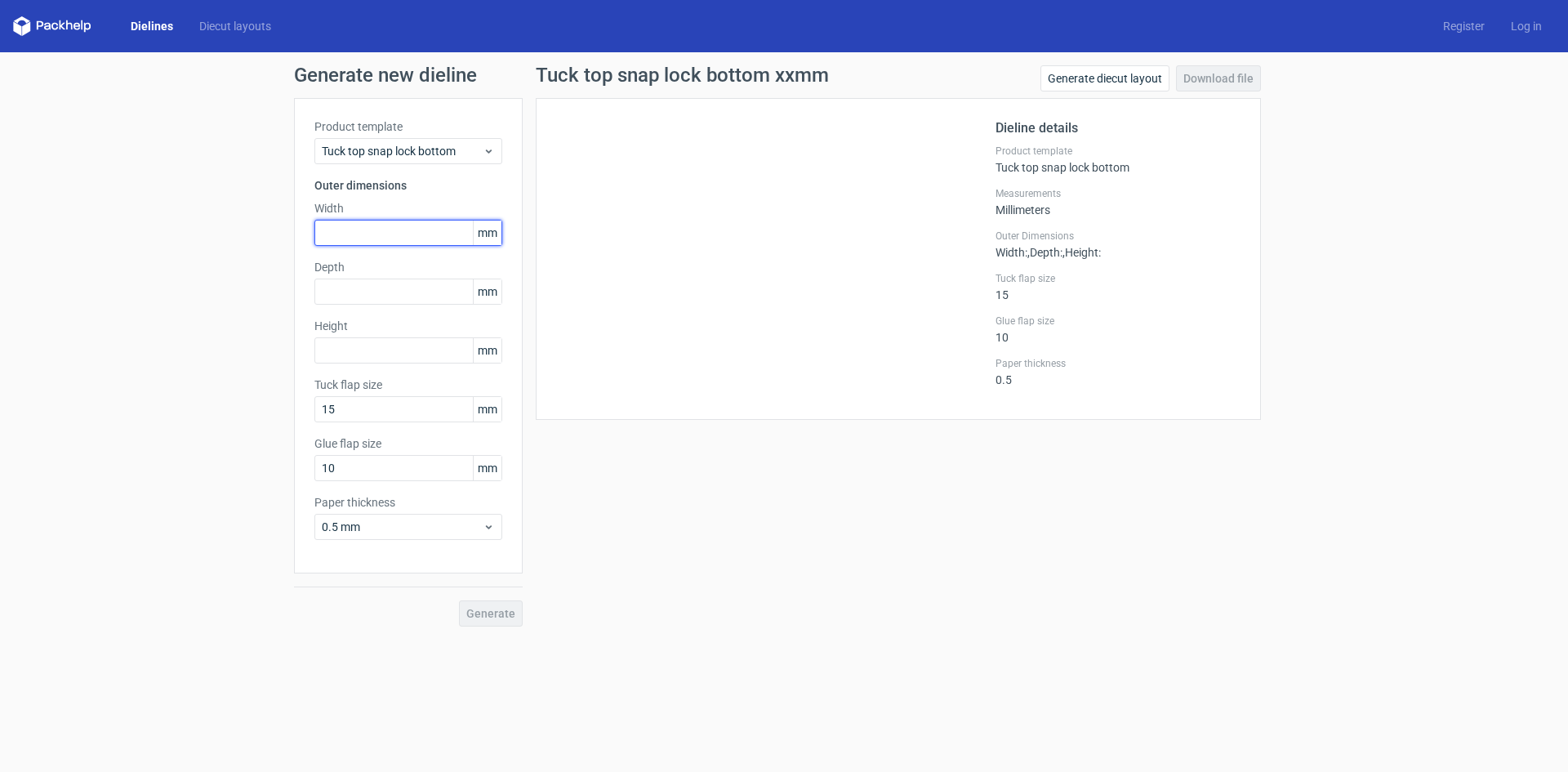
click at [377, 234] on input "text" at bounding box center [409, 232] width 188 height 26
type input "102"
drag, startPoint x: 384, startPoint y: 291, endPoint x: 239, endPoint y: 316, distance: 147.1
click at [239, 316] on div "Generate new dieline Product template Tuck top snap lock bottom Outer dimension…" at bounding box center [784, 346] width 1568 height 588
type input "64"
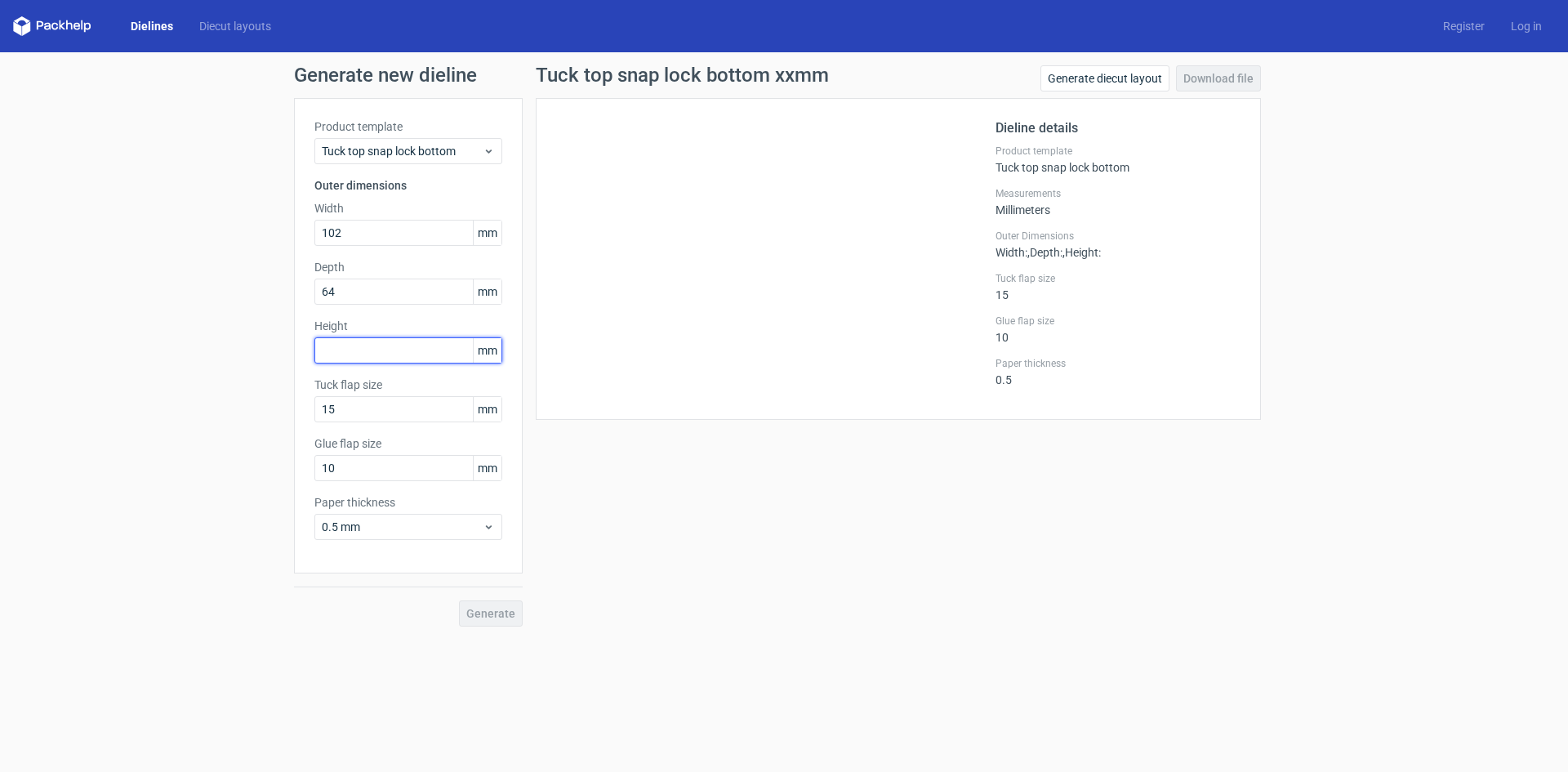
click at [380, 348] on input "text" at bounding box center [409, 350] width 188 height 26
type input "64"
click at [364, 409] on input "15" at bounding box center [409, 409] width 188 height 26
click at [429, 534] on span "0.5 mm" at bounding box center [402, 526] width 161 height 16
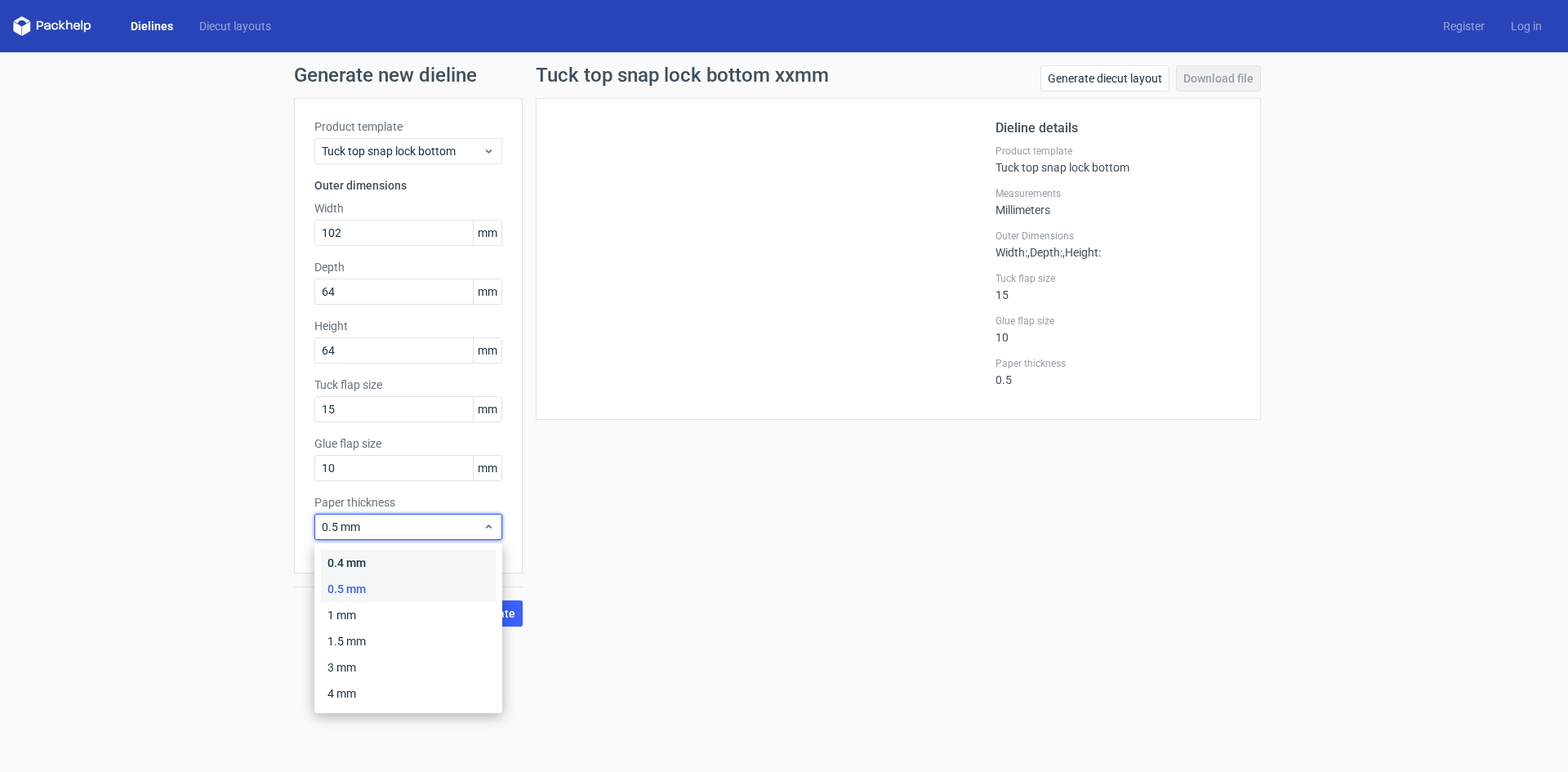
click at [385, 556] on div "0.4 mm" at bounding box center [408, 563] width 175 height 26
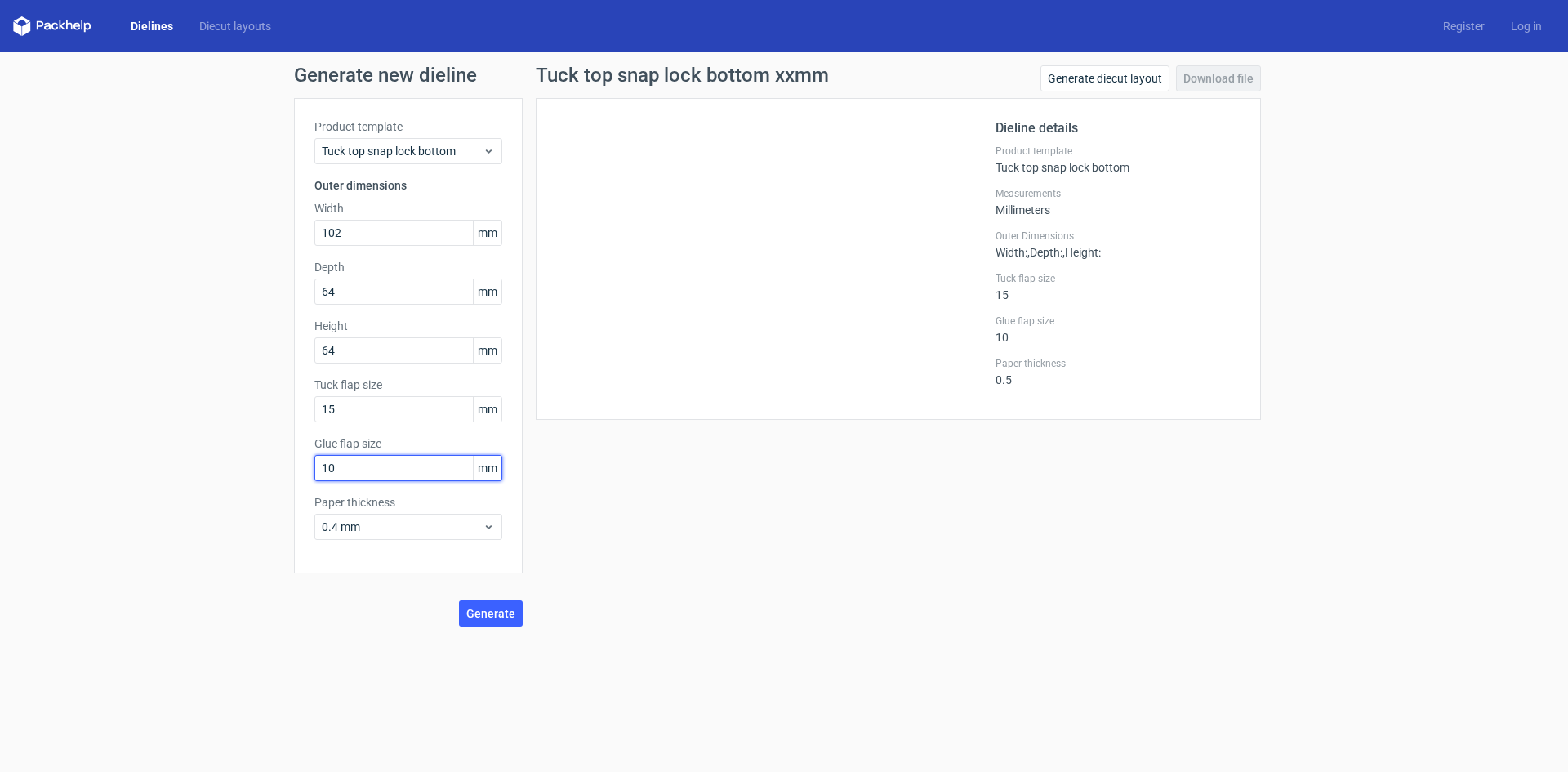
drag, startPoint x: 356, startPoint y: 458, endPoint x: 255, endPoint y: 470, distance: 101.7
click at [299, 463] on div "Product template Tuck top snap lock bottom Outer dimensions Width 102 mm Depth …" at bounding box center [408, 335] width 229 height 475
click at [255, 470] on div "Generate new dieline Product template Tuck top snap lock bottom Outer dimension…" at bounding box center [784, 346] width 1568 height 588
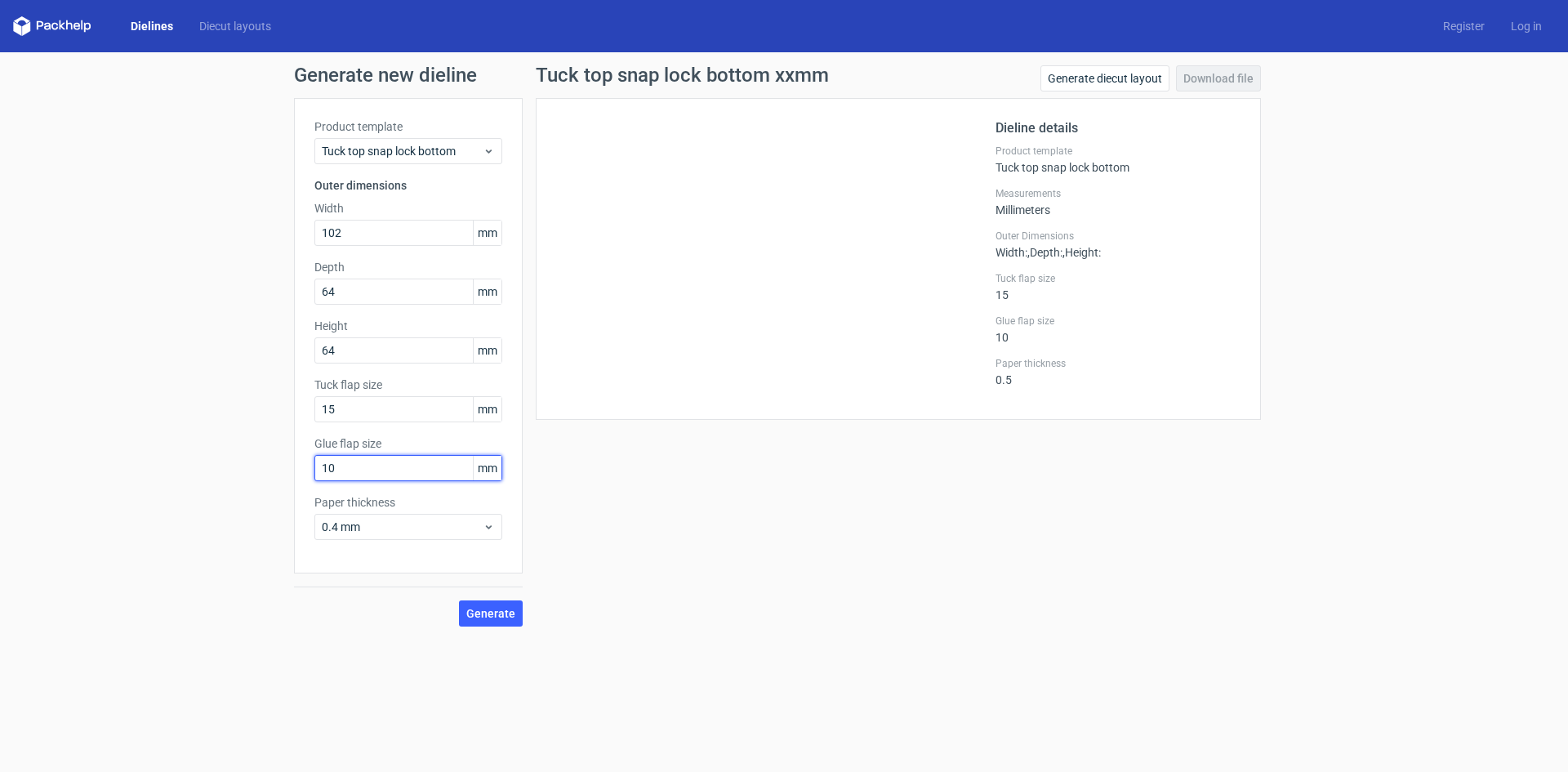
drag, startPoint x: 371, startPoint y: 461, endPoint x: 232, endPoint y: 461, distance: 139.0
click at [232, 461] on div "Generate new dieline Product template Tuck top snap lock bottom Outer dimension…" at bounding box center [784, 346] width 1568 height 588
drag, startPoint x: 352, startPoint y: 470, endPoint x: 316, endPoint y: 470, distance: 36.0
click at [316, 470] on input "10" at bounding box center [409, 468] width 188 height 26
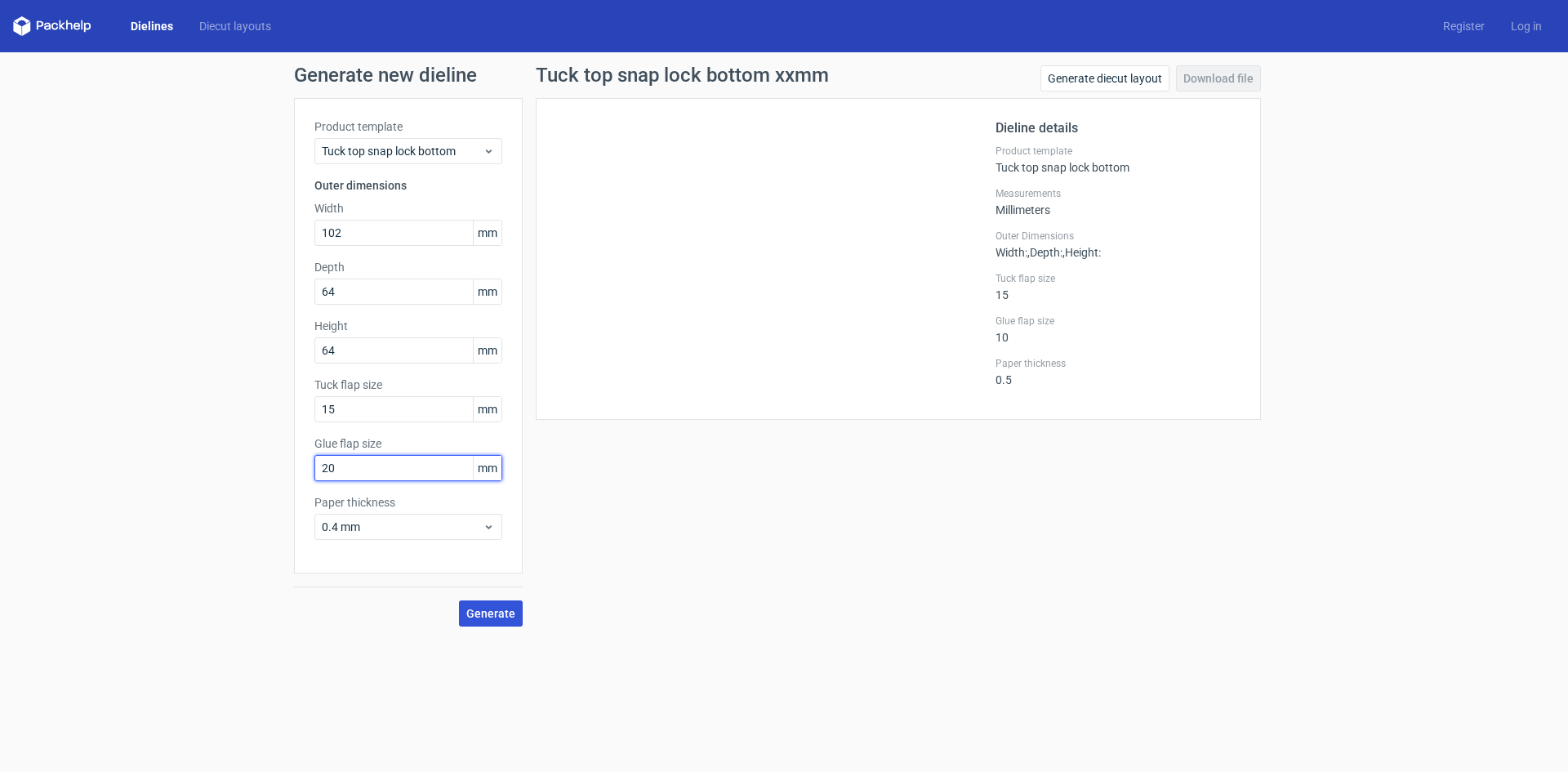
type input "20"
click at [494, 619] on span "Generate" at bounding box center [491, 614] width 49 height 12
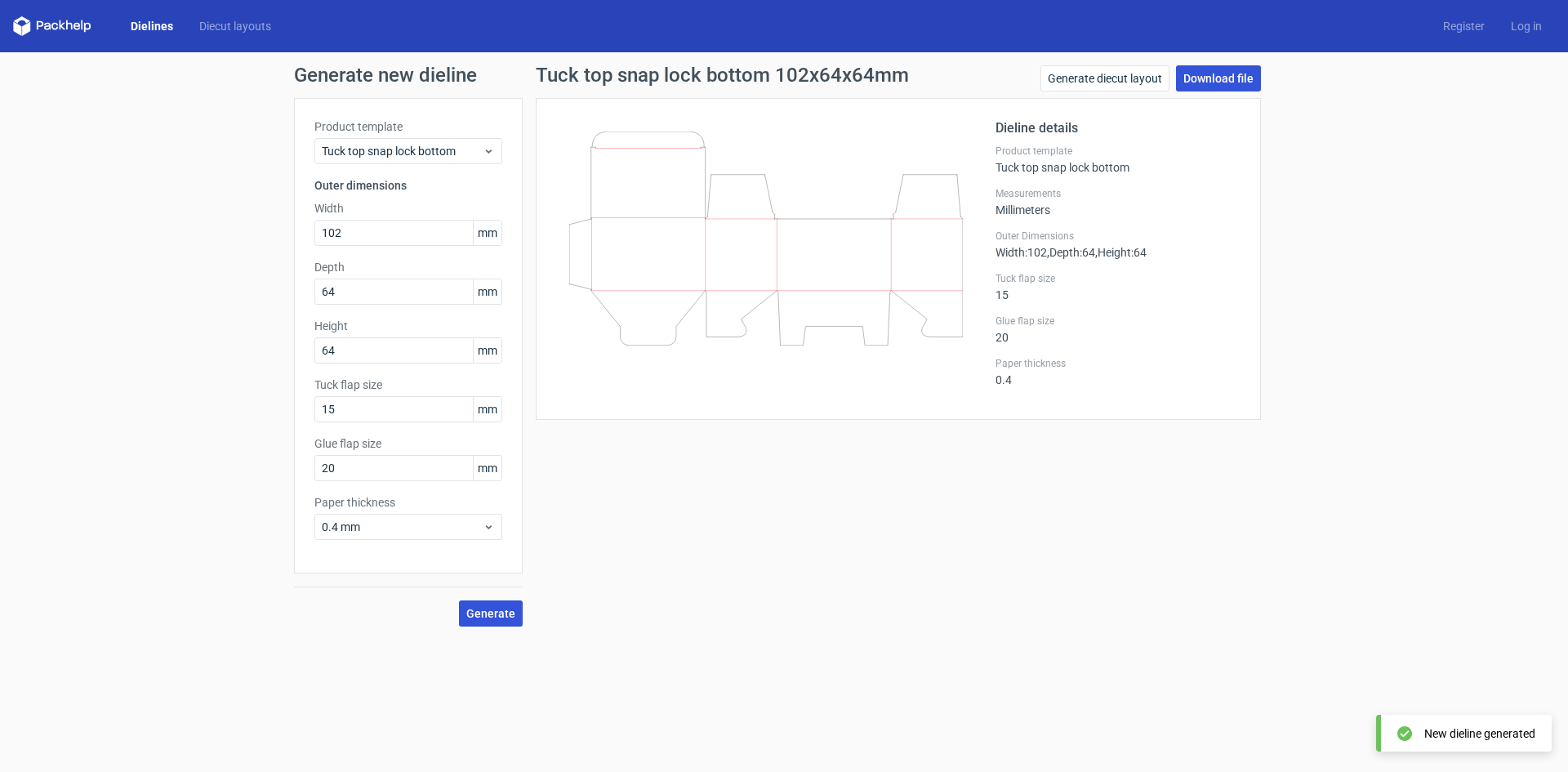
click at [1196, 82] on link "Download file" at bounding box center [1218, 78] width 84 height 26
